Goal: Task Accomplishment & Management: Complete application form

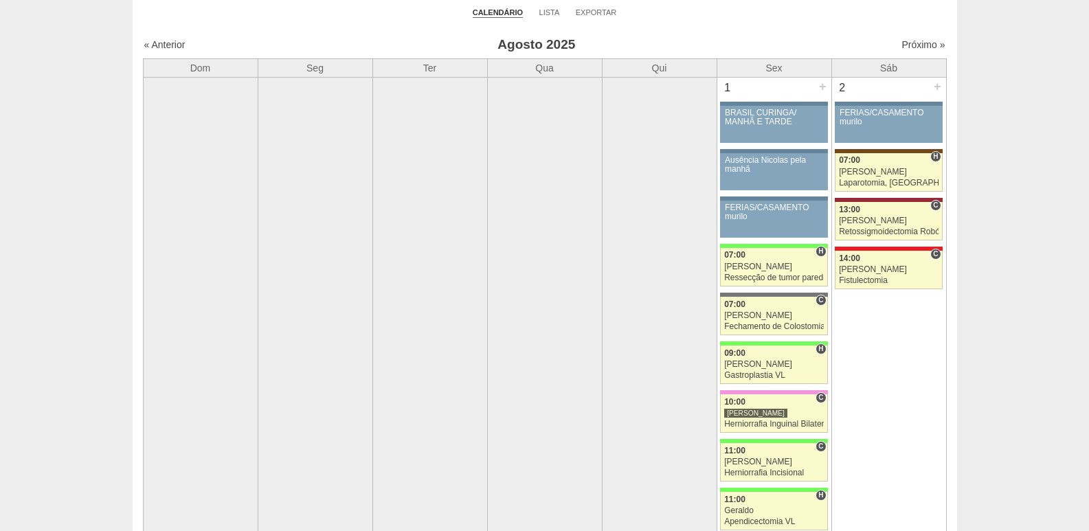
scroll to position [69, 0]
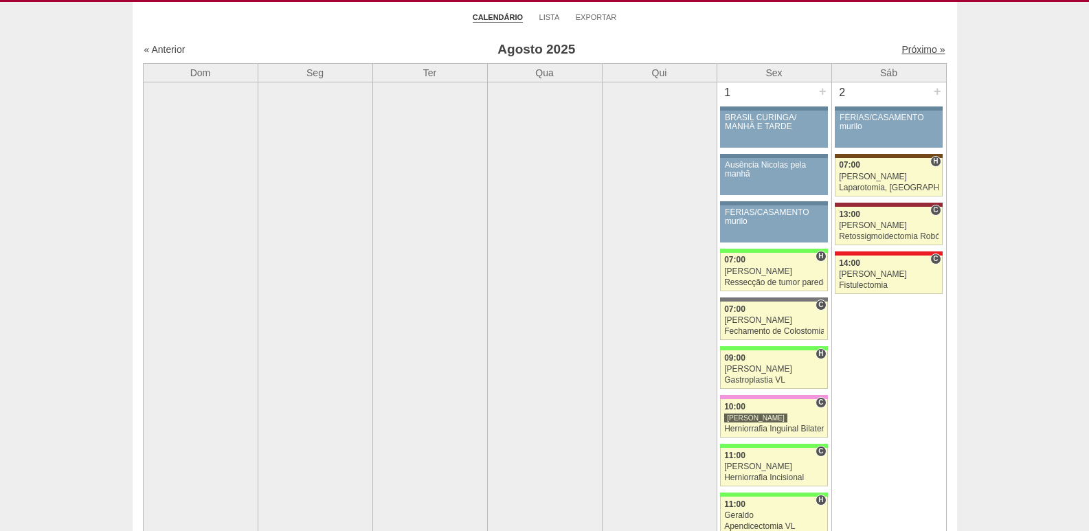
click at [902, 49] on link "Próximo »" at bounding box center [923, 49] width 43 height 11
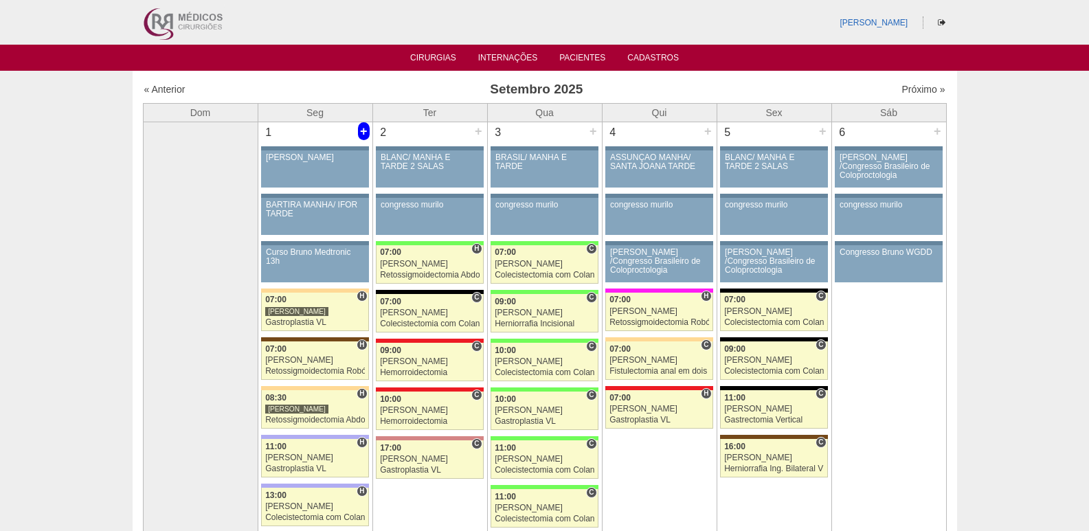
click at [363, 128] on div "+" at bounding box center [364, 131] width 12 height 18
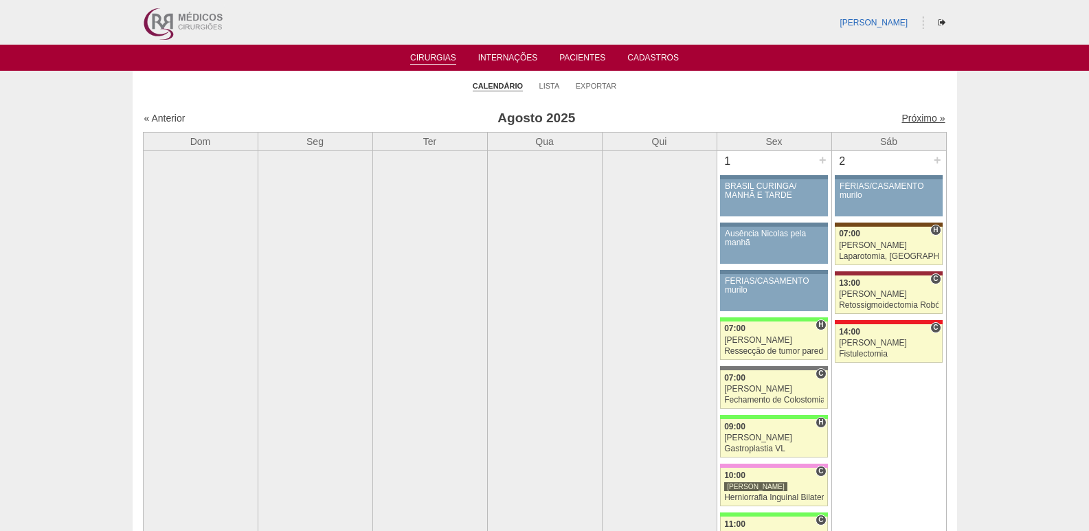
click at [902, 120] on link "Próximo »" at bounding box center [923, 118] width 43 height 11
click at [909, 118] on link "Próximo »" at bounding box center [923, 118] width 43 height 11
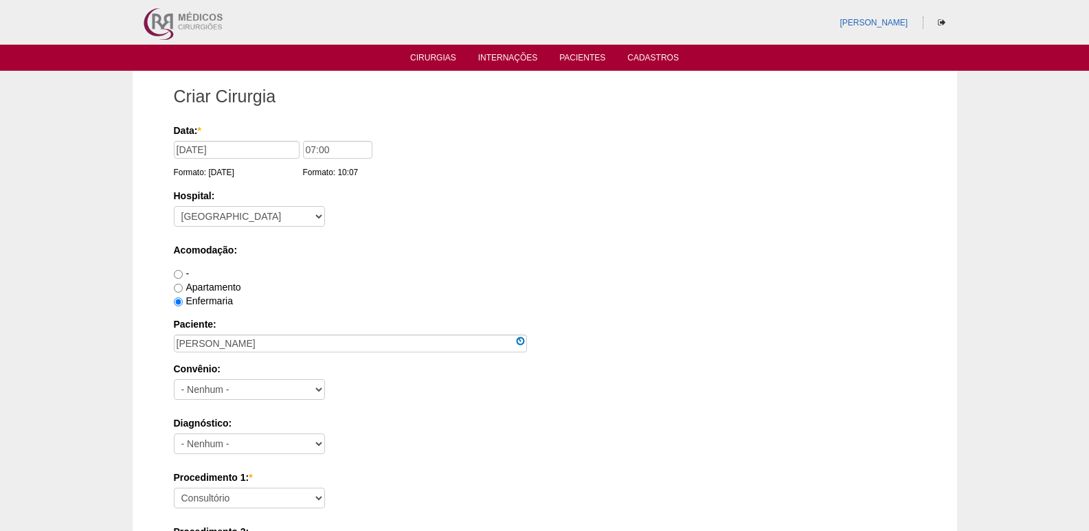
select select "8"
type input "[PERSON_NAME]"
click at [243, 390] on select "- Nenhum - Abet Afresp Allianz Amil Blue Life Caasp Cabesp Caixa de Pensões Car…" at bounding box center [249, 389] width 151 height 21
select select "25"
click at [174, 379] on select "- Nenhum - Abet Afresp Allianz Amil Blue Life Caasp Cabesp Caixa de Pensões Car…" at bounding box center [249, 389] width 151 height 21
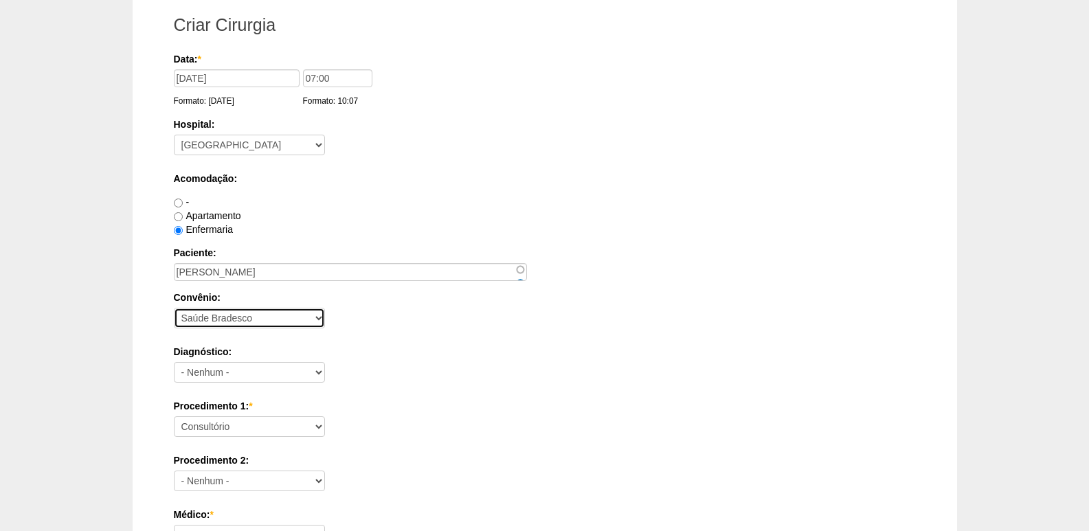
scroll to position [137, 0]
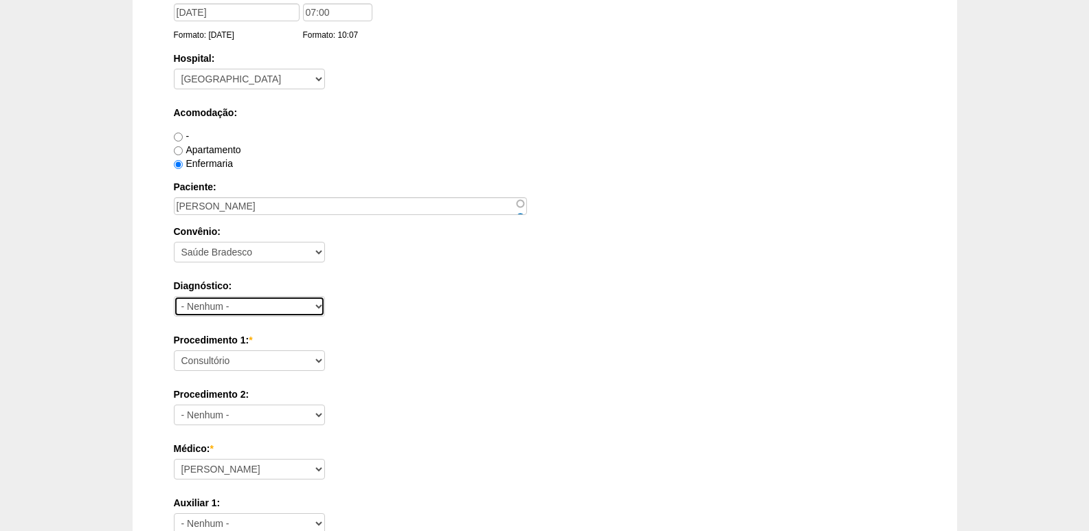
click at [214, 305] on select "- Nenhum - Abdome Agudo Abscesso Hepático Abscesso Perianal Abscesso Peritoneal…" at bounding box center [249, 306] width 151 height 21
select select "3707"
click at [174, 296] on select "- Nenhum - Abdome Agudo Abscesso Hepático Abscesso Perianal Abscesso Peritoneal…" at bounding box center [249, 306] width 151 height 21
click at [428, 289] on label "Diagnóstico:" at bounding box center [545, 286] width 742 height 14
click at [325, 296] on select "- Nenhum - Abdome Agudo Abscesso Hepático Abscesso Perianal Abscesso Peritoneal…" at bounding box center [249, 306] width 151 height 21
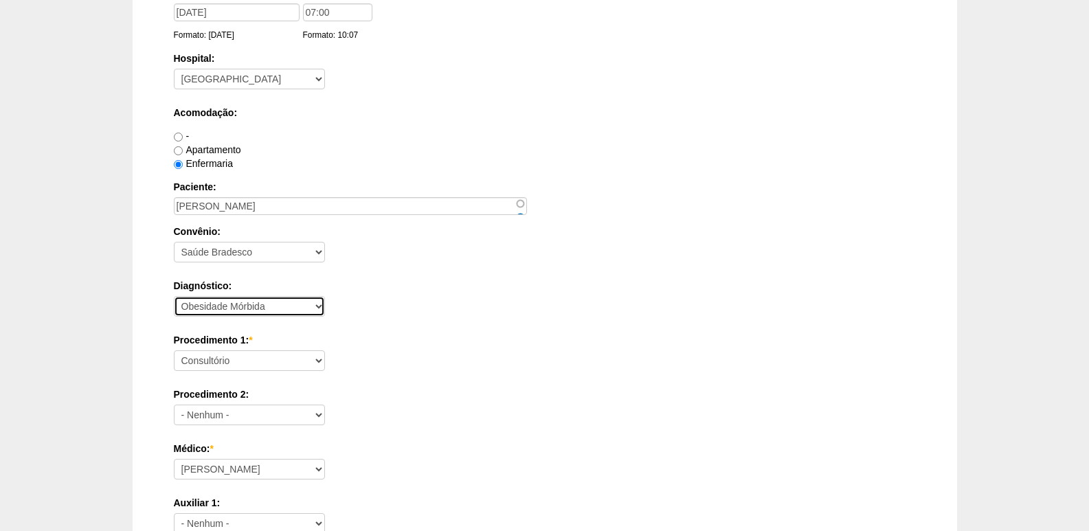
scroll to position [275, 0]
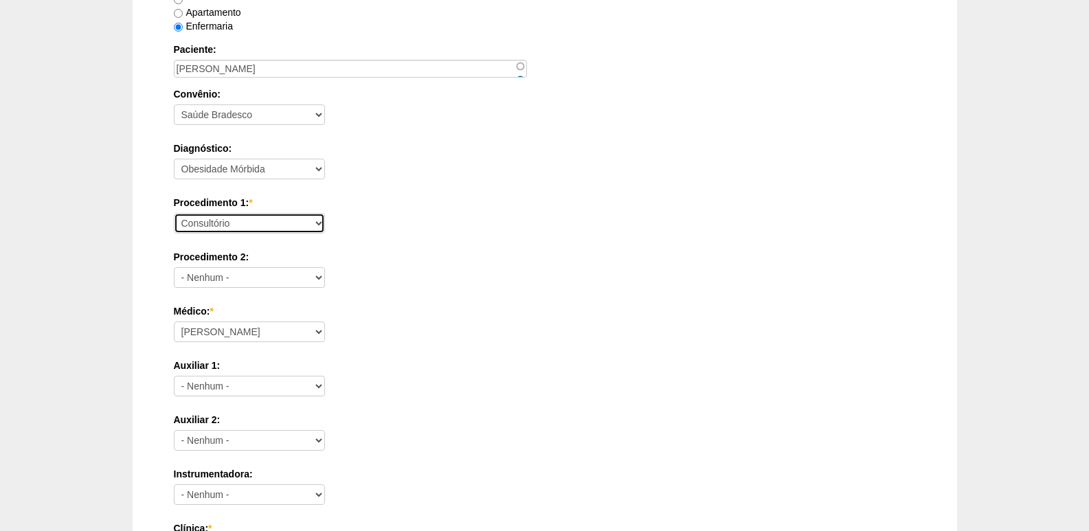
click at [226, 226] on select "Consultório Abscesso Hepático - Drenagem Abscesso perianal Amputação Abdômino P…" at bounding box center [249, 223] width 151 height 21
select select "18616"
click at [174, 213] on select "Consultório Abscesso Hepático - Drenagem Abscesso perianal Amputação Abdômino P…" at bounding box center [249, 223] width 151 height 21
click at [515, 353] on div "Data: * 03/09/2025 Formato: 19/08/2025 07:00 Formato: 10:07 Hospital: - Nenhum …" at bounding box center [545, 517] width 742 height 1337
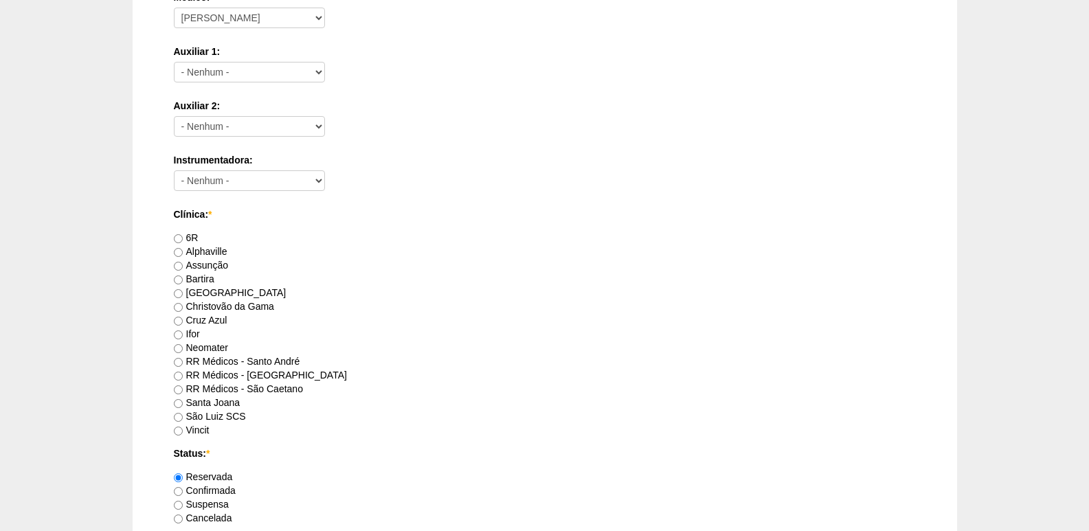
scroll to position [618, 0]
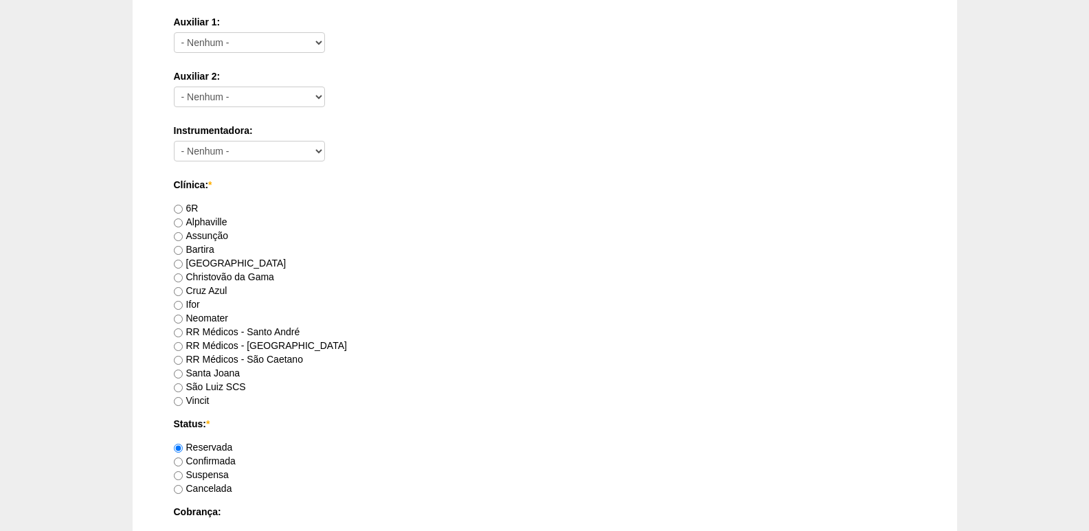
click at [202, 261] on label "Brasil" at bounding box center [230, 263] width 113 height 11
click at [183, 261] on input "Brasil" at bounding box center [178, 264] width 9 height 9
radio input "true"
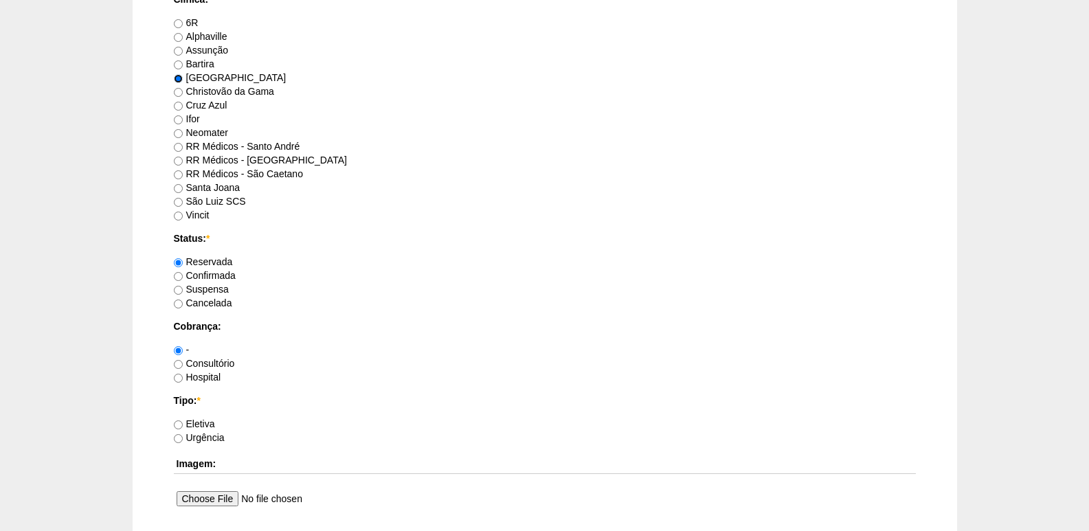
scroll to position [825, 0]
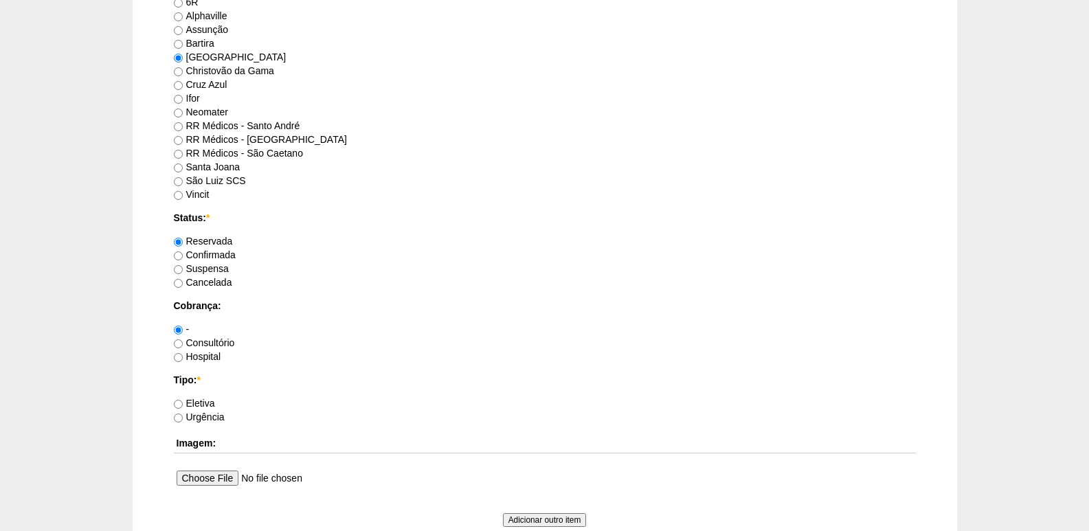
click at [203, 359] on label "Hospital" at bounding box center [197, 356] width 47 height 11
click at [183, 359] on input "Hospital" at bounding box center [178, 357] width 9 height 9
radio input "true"
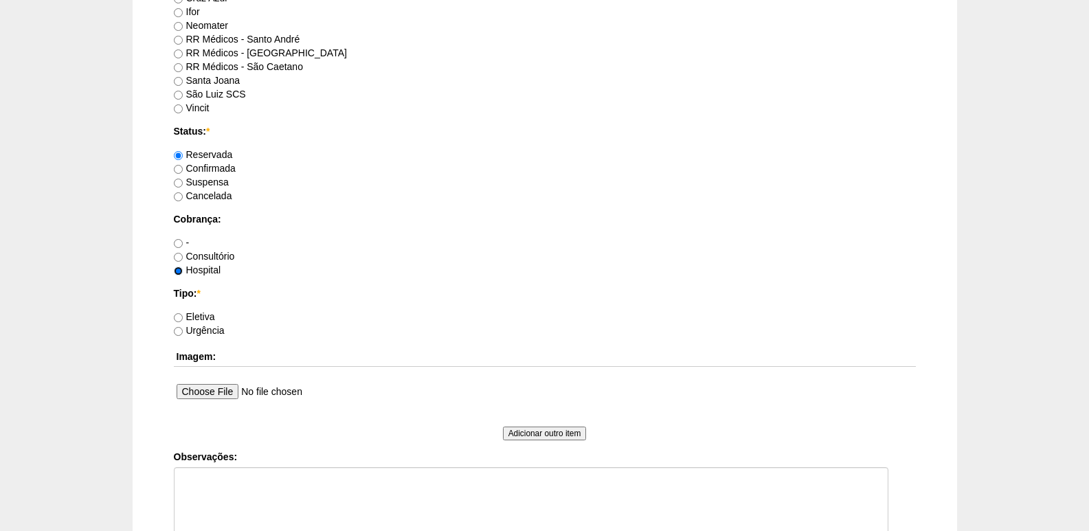
scroll to position [1031, 0]
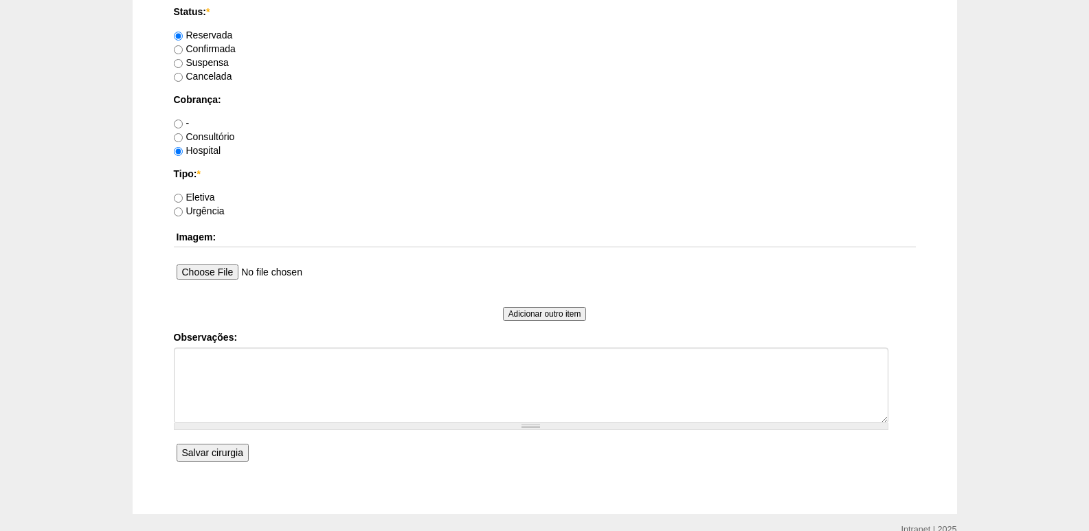
click at [199, 195] on label "Eletiva" at bounding box center [194, 197] width 41 height 11
click at [183, 195] on input "Eletiva" at bounding box center [178, 198] width 9 height 9
radio input "true"
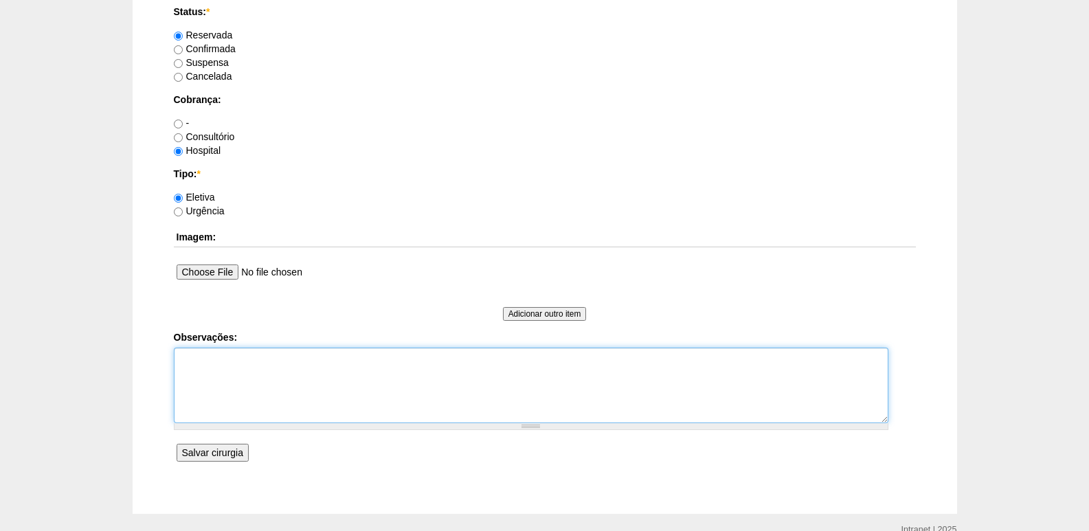
click at [225, 376] on textarea "Observações:" at bounding box center [531, 386] width 715 height 76
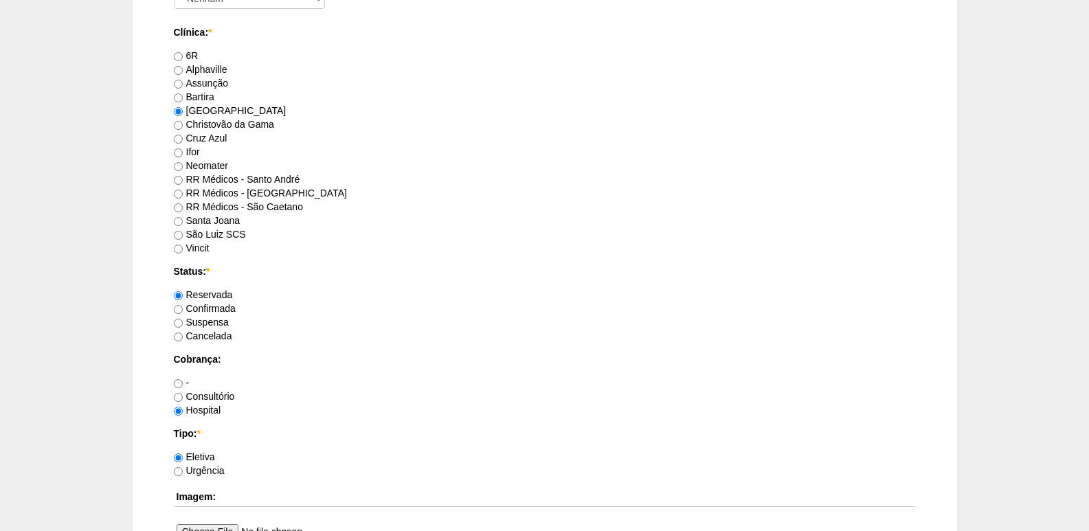
scroll to position [756, 0]
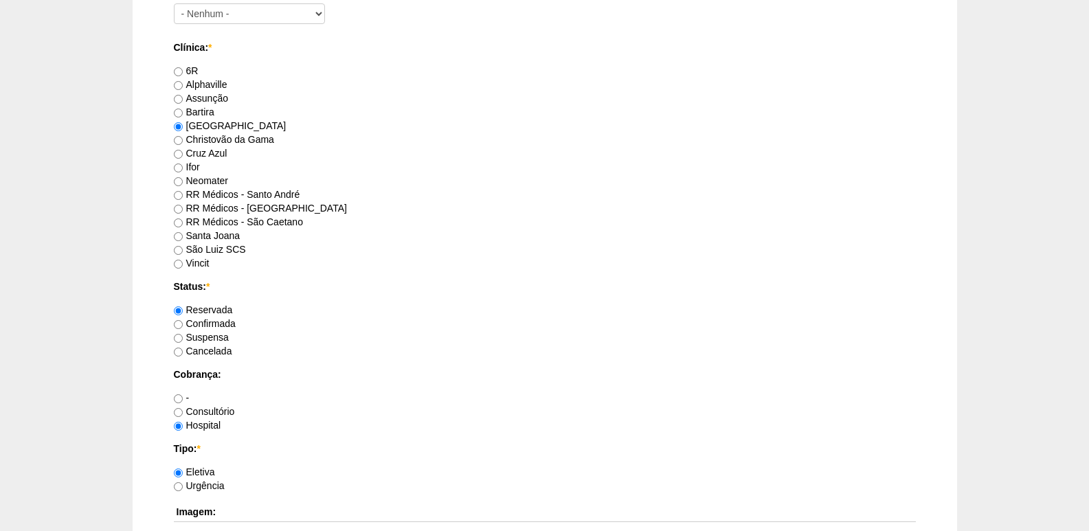
type textarea "paciente do ambulatorio do bartira - porem como é funcionaria opera no Brasil"
click at [181, 113] on input "Bartira" at bounding box center [178, 113] width 9 height 9
radio input "true"
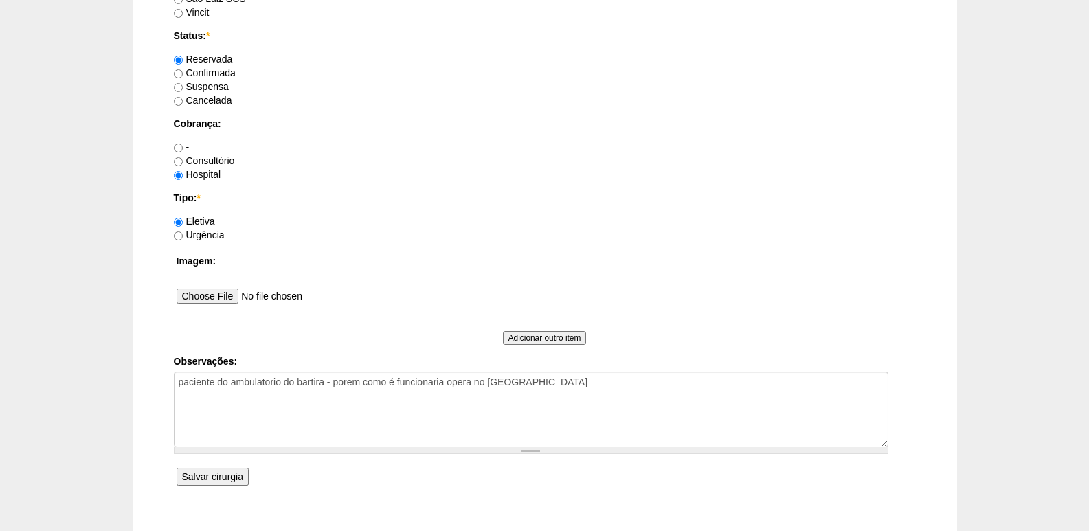
scroll to position [1031, 0]
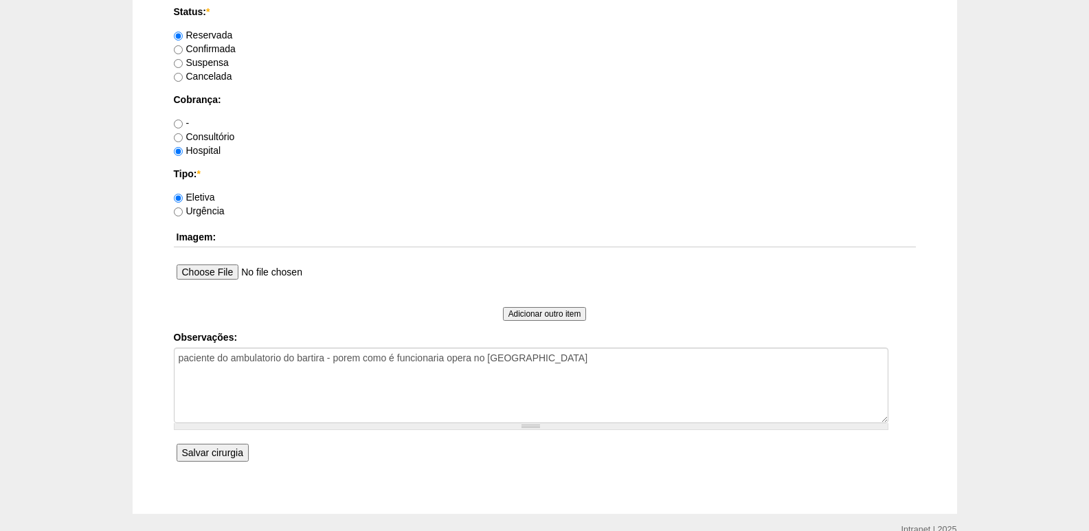
click at [212, 449] on input "Salvar cirurgia" at bounding box center [213, 453] width 72 height 18
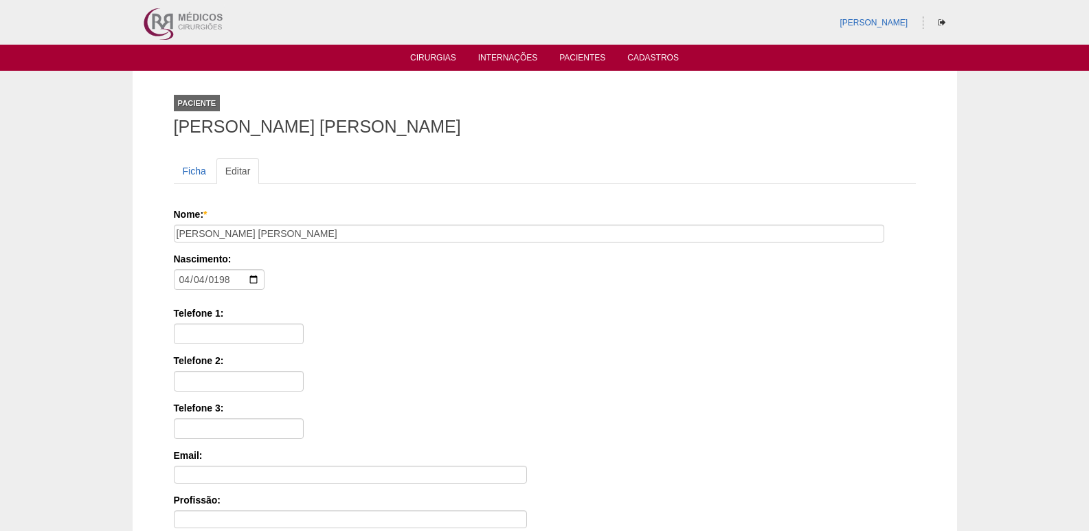
type input "[DATE]"
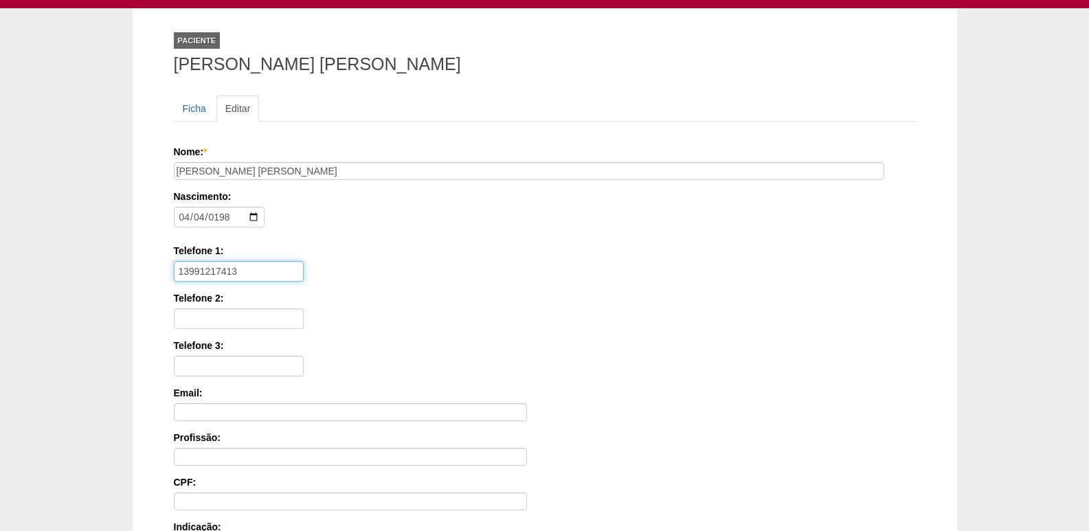
scroll to position [206, 0]
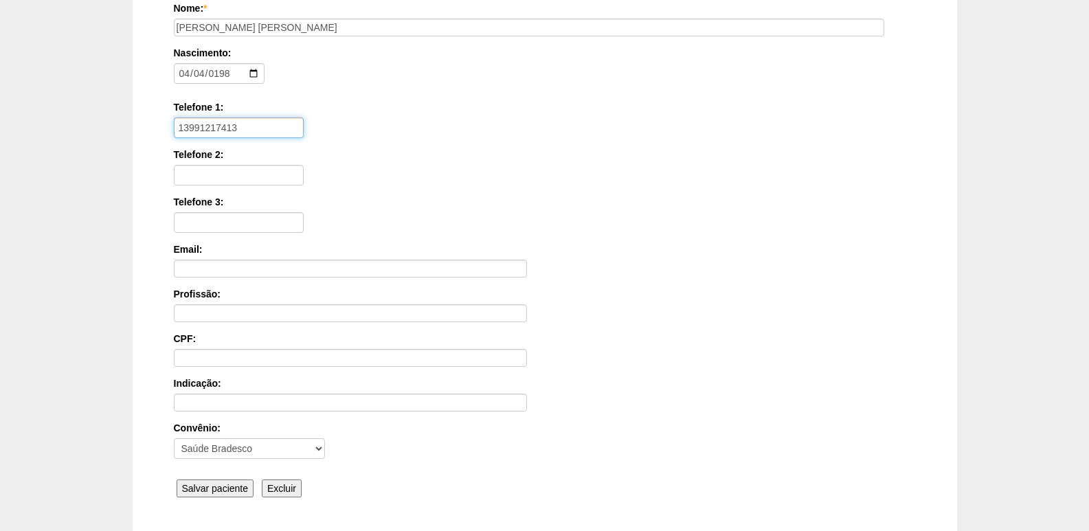
type input "13991217413"
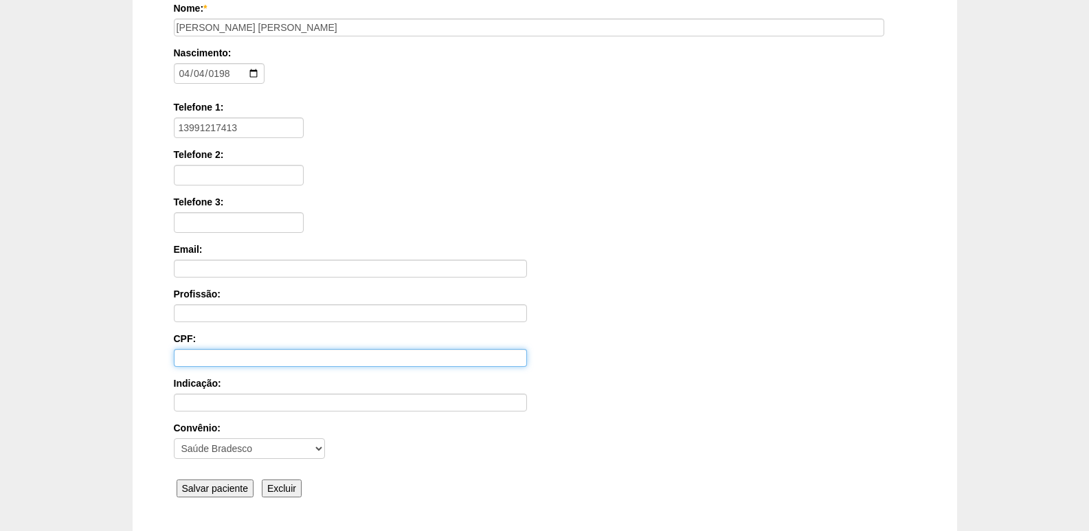
click at [187, 360] on input "CPF:" at bounding box center [350, 358] width 353 height 18
type input "369.026.498-71"
click at [213, 484] on input "Salvar paciente" at bounding box center [216, 489] width 78 height 18
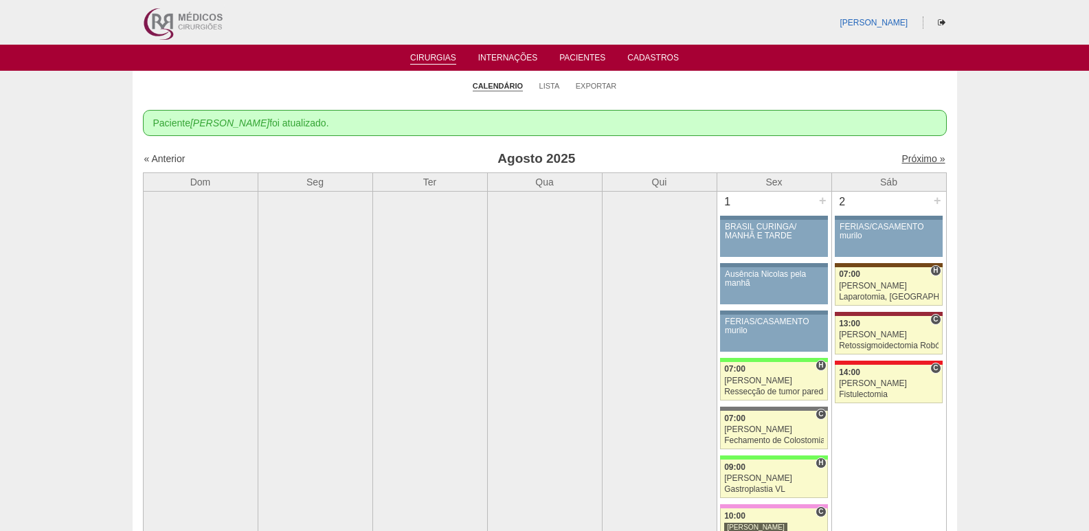
click at [915, 154] on link "Próximo »" at bounding box center [923, 158] width 43 height 11
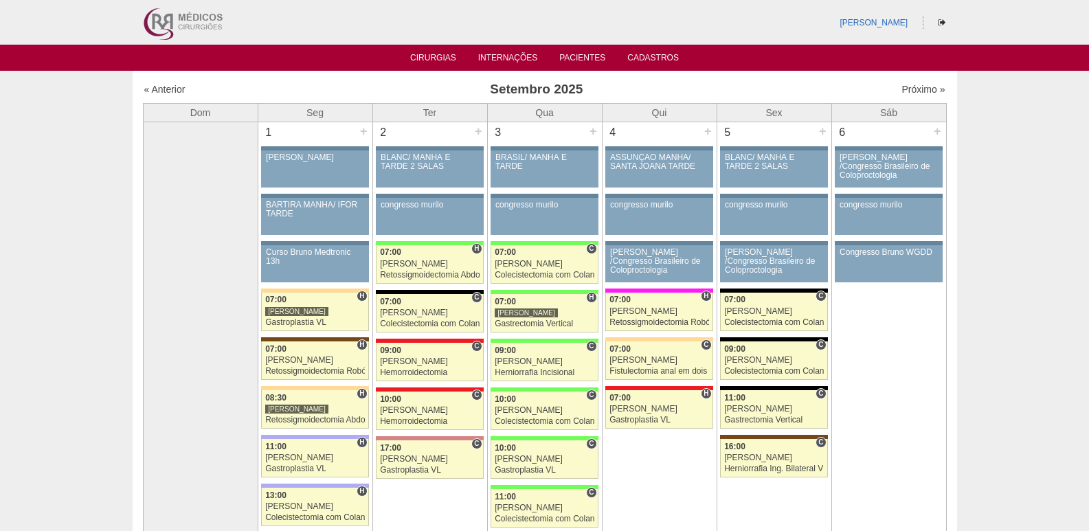
scroll to position [69, 0]
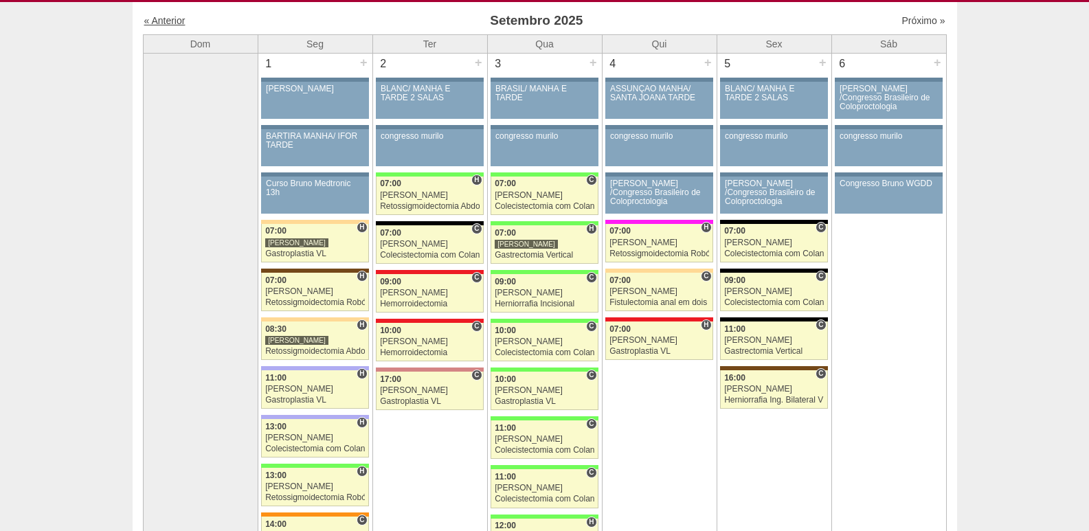
click at [158, 15] on link "« Anterior" at bounding box center [164, 20] width 41 height 11
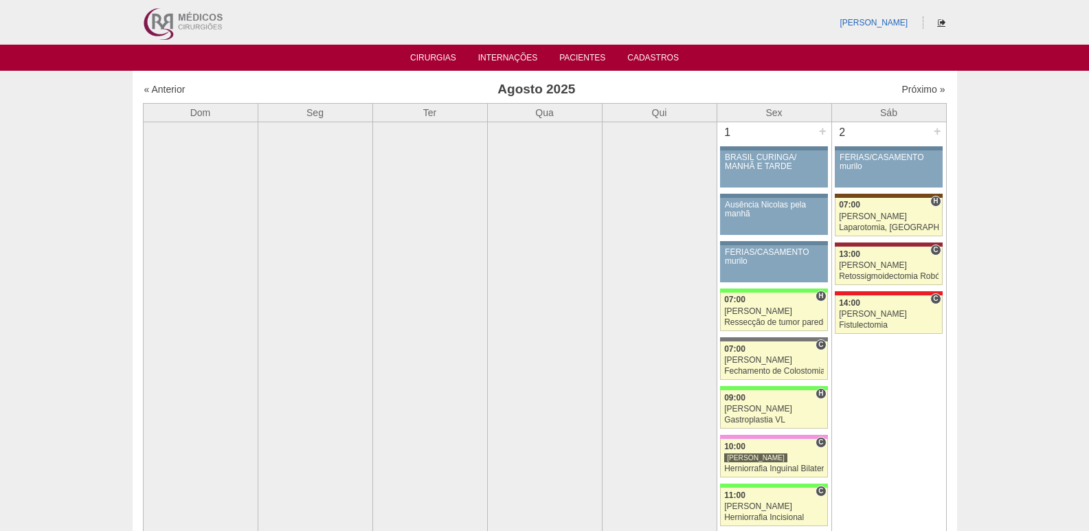
click at [941, 22] on icon at bounding box center [942, 23] width 8 height 8
